Goal: Information Seeking & Learning: Check status

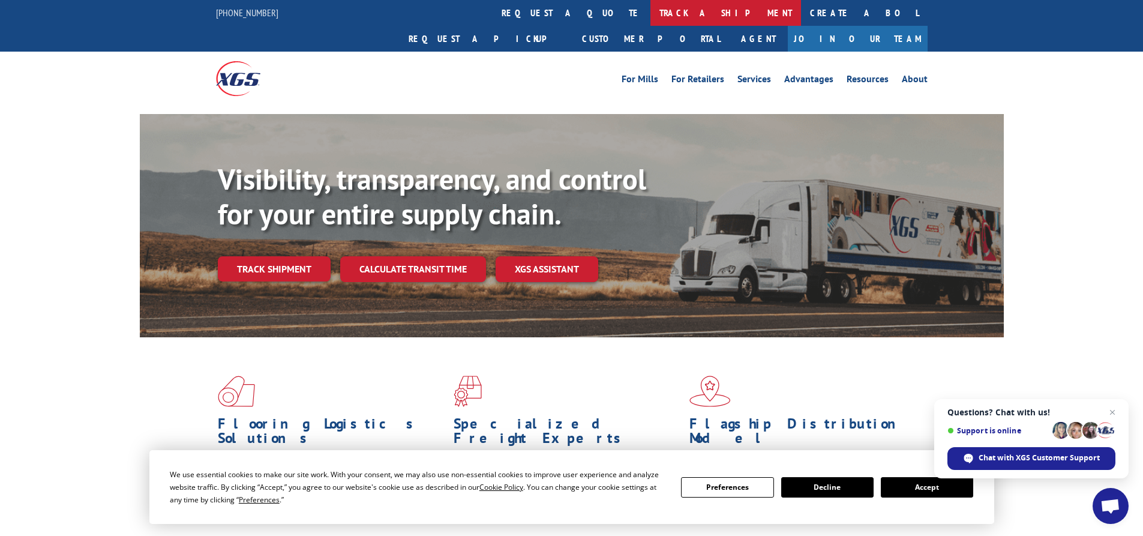
click at [650, 15] on link "track a shipment" at bounding box center [725, 13] width 151 height 26
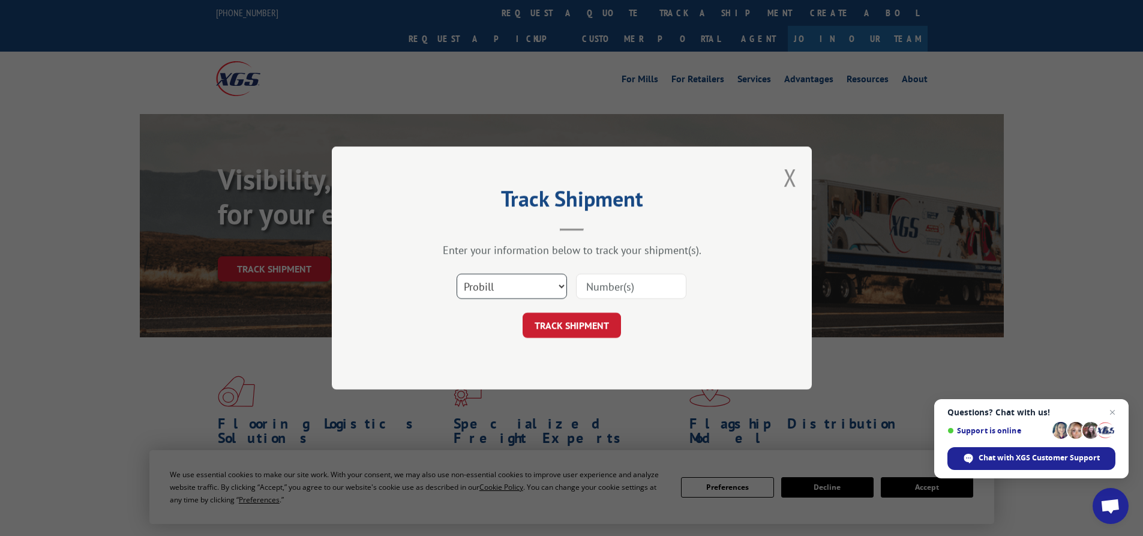
click at [498, 285] on select "Select category... Probill BOL PO" at bounding box center [512, 286] width 110 height 25
click at [600, 281] on input at bounding box center [631, 286] width 110 height 25
click at [535, 297] on select "Select category... Probill BOL PO" at bounding box center [512, 286] width 110 height 25
click at [457, 274] on select "Select category... Probill BOL PO" at bounding box center [512, 286] width 110 height 25
click at [593, 283] on input at bounding box center [631, 286] width 110 height 25
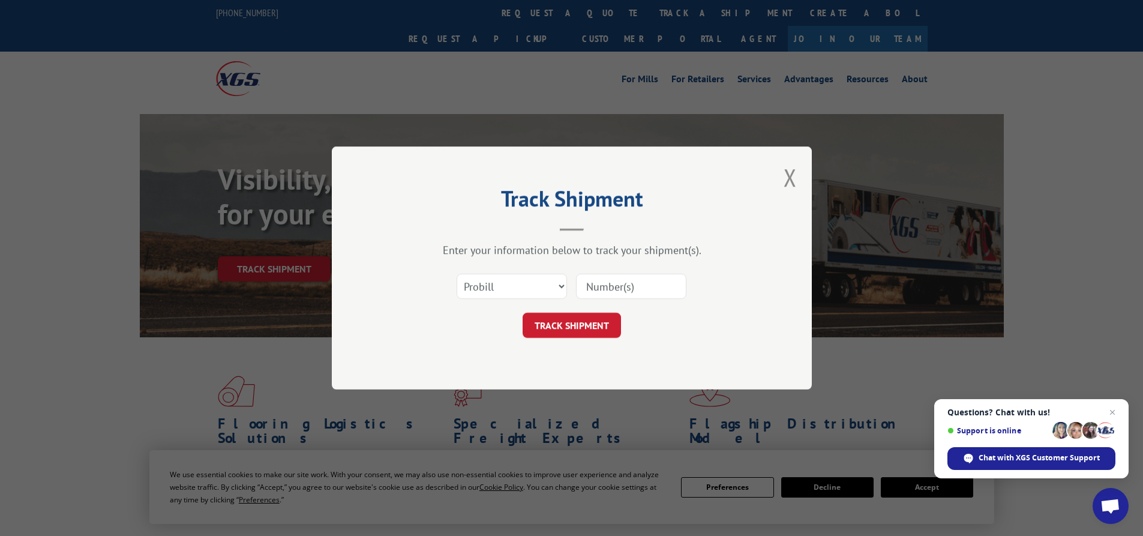
paste input "17386430."
type input "17386430"
click at [602, 324] on button "TRACK SHIPMENT" at bounding box center [572, 325] width 98 height 25
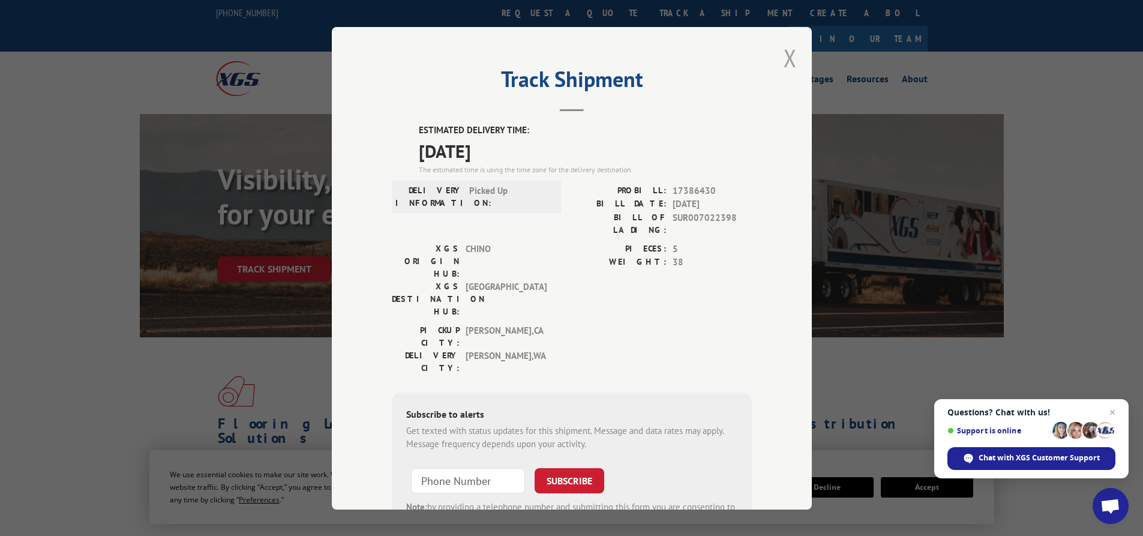
click at [787, 61] on button "Close modal" at bounding box center [790, 58] width 13 height 32
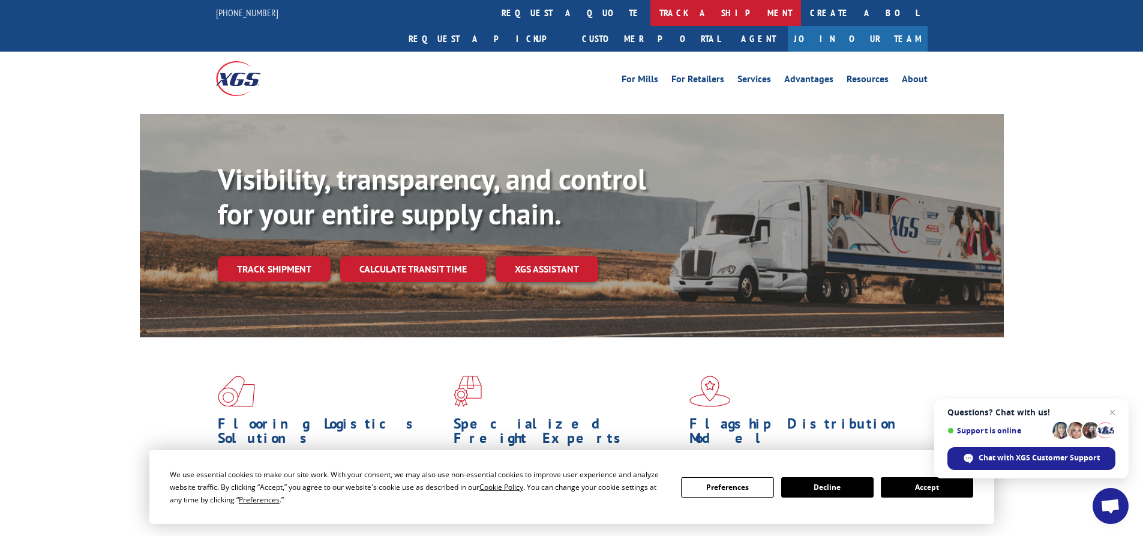
click at [650, 10] on link "track a shipment" at bounding box center [725, 13] width 151 height 26
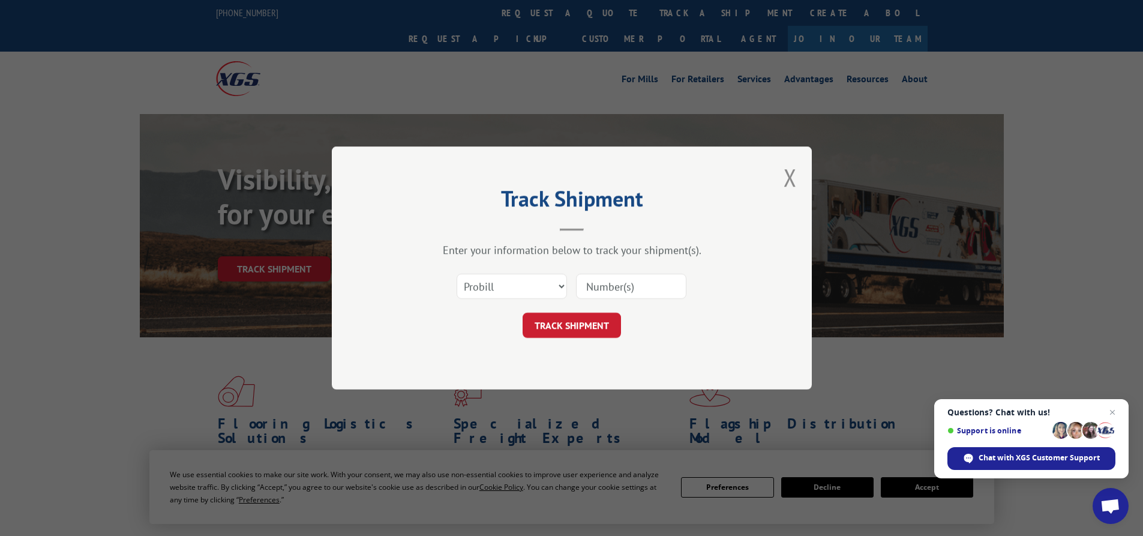
drag, startPoint x: 599, startPoint y: 270, endPoint x: 601, endPoint y: 282, distance: 12.2
click at [601, 279] on div "Select category... Probill BOL PO" at bounding box center [572, 286] width 360 height 40
click at [595, 283] on input at bounding box center [631, 286] width 110 height 25
paste input "17386430."
type input "17386430"
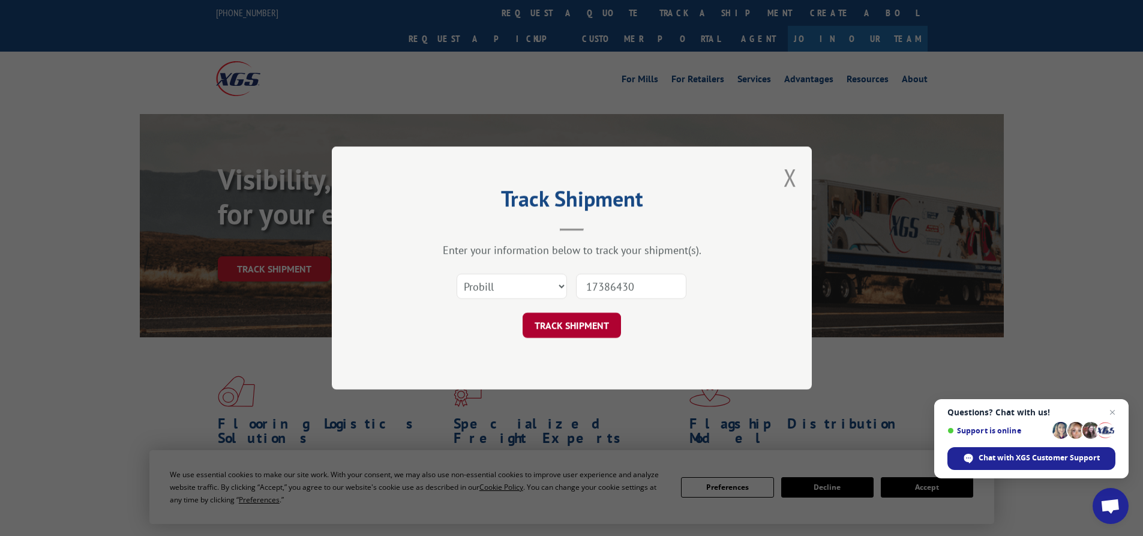
click at [604, 325] on button "TRACK SHIPMENT" at bounding box center [572, 325] width 98 height 25
